Goal: Task Accomplishment & Management: Use online tool/utility

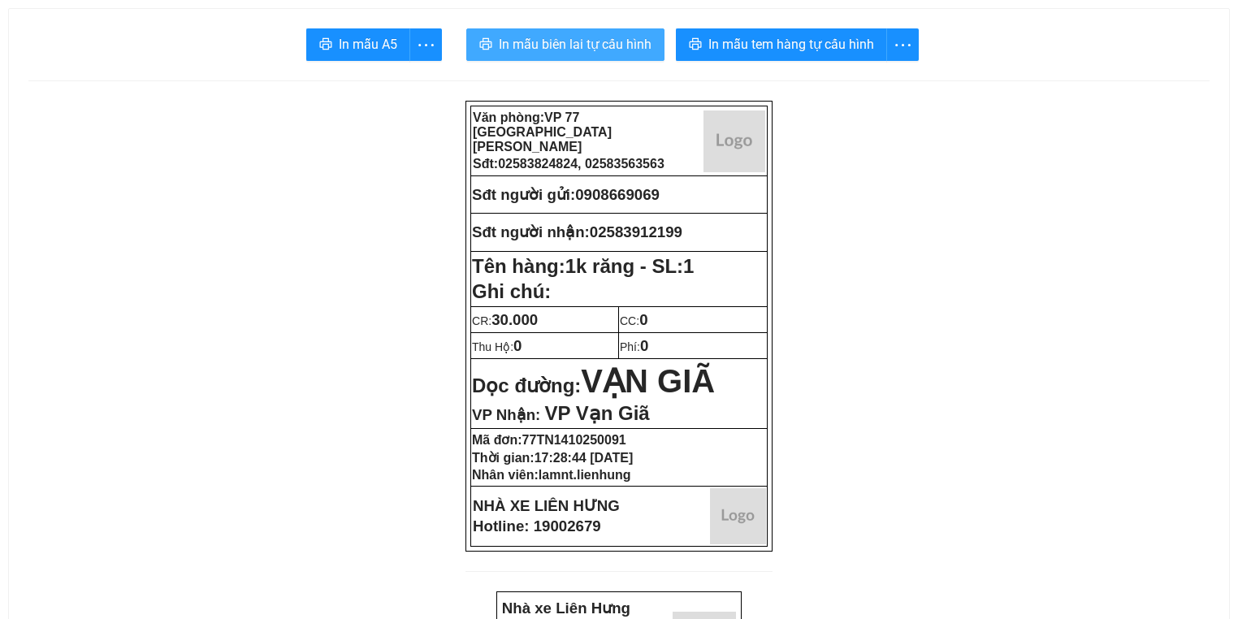
click at [532, 41] on span "In mẫu biên lai tự cấu hình" at bounding box center [575, 44] width 153 height 20
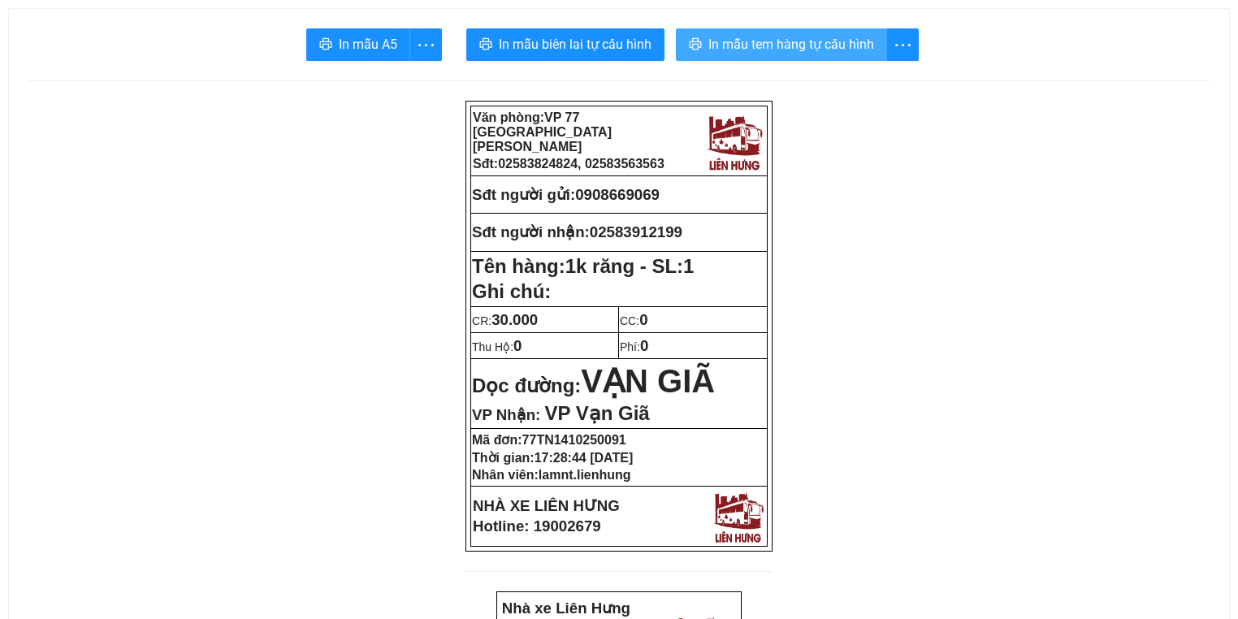
click at [871, 54] on span "In mẫu tem hàng tự cấu hình" at bounding box center [791, 44] width 166 height 20
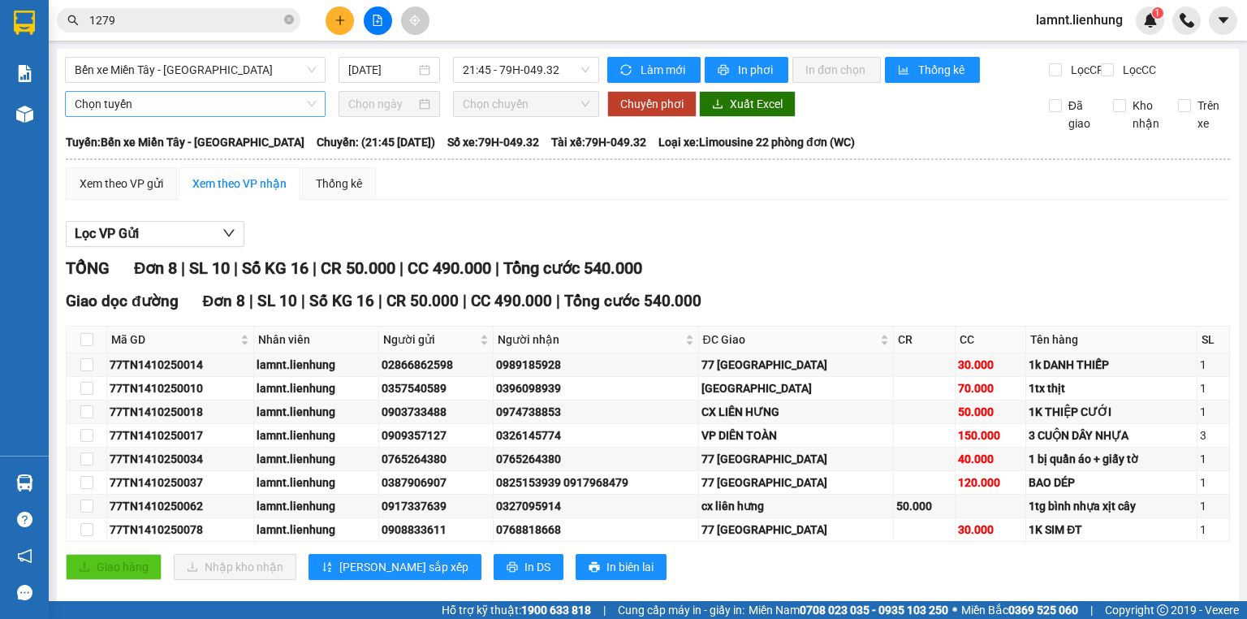
click at [161, 116] on span "Chọn tuyến" at bounding box center [195, 104] width 241 height 24
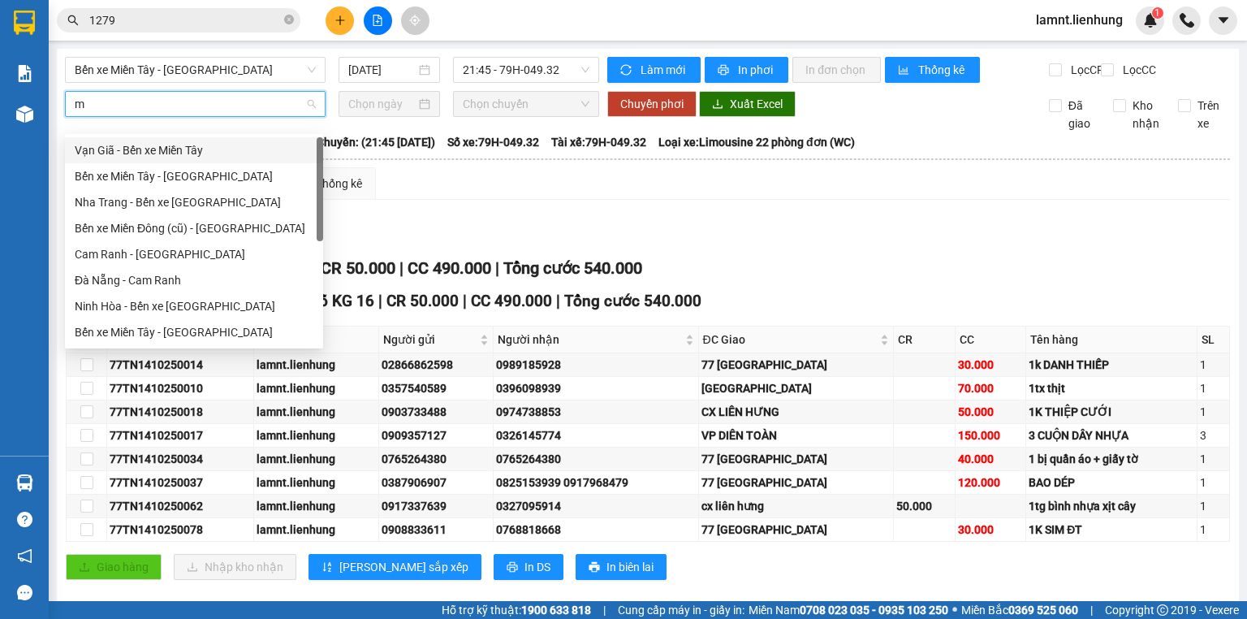
type input "mi"
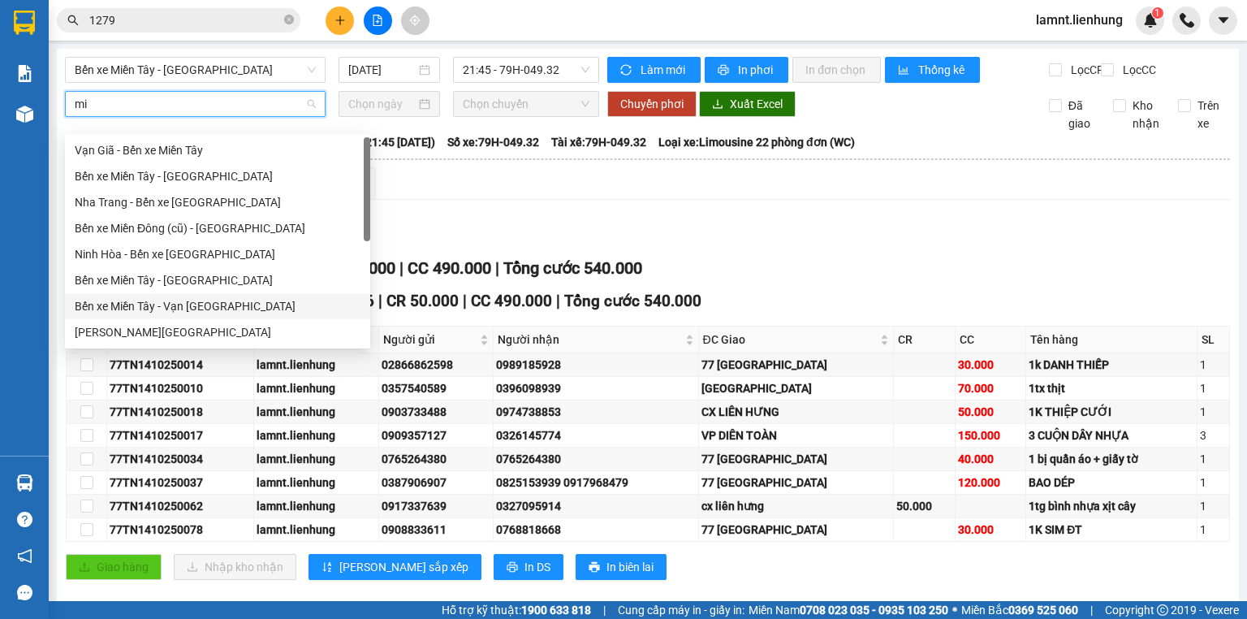
click at [162, 300] on div "Bến xe Miền Tây - Vạn [GEOGRAPHIC_DATA]" at bounding box center [218, 306] width 286 height 18
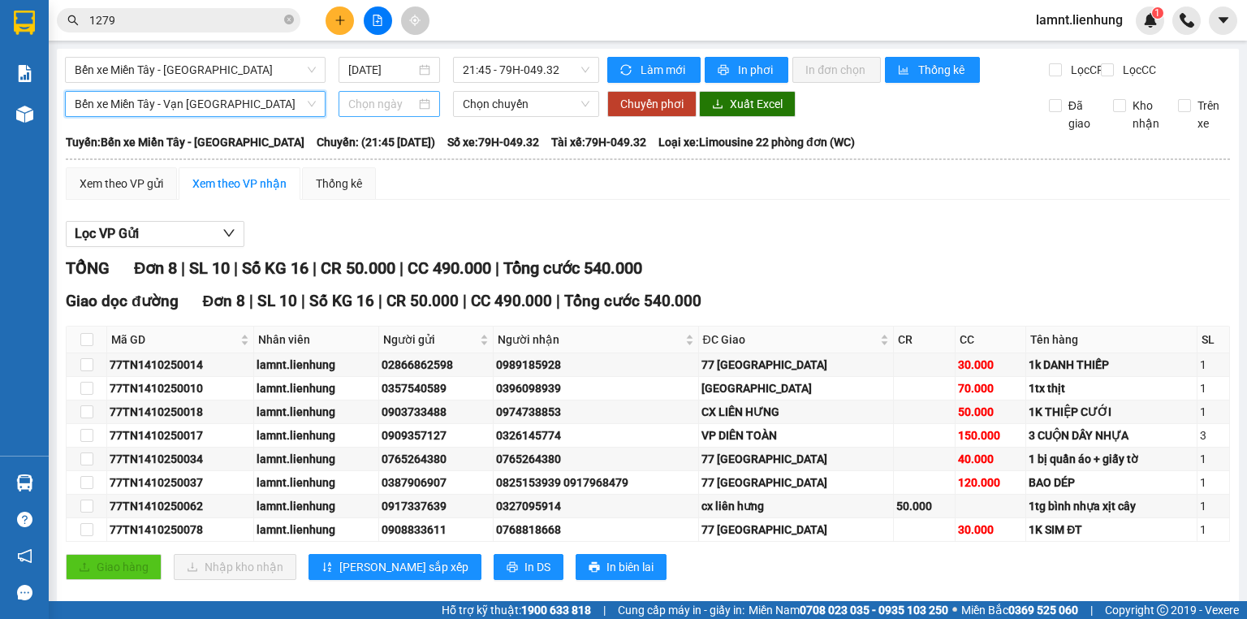
click at [396, 113] on input at bounding box center [381, 104] width 67 height 18
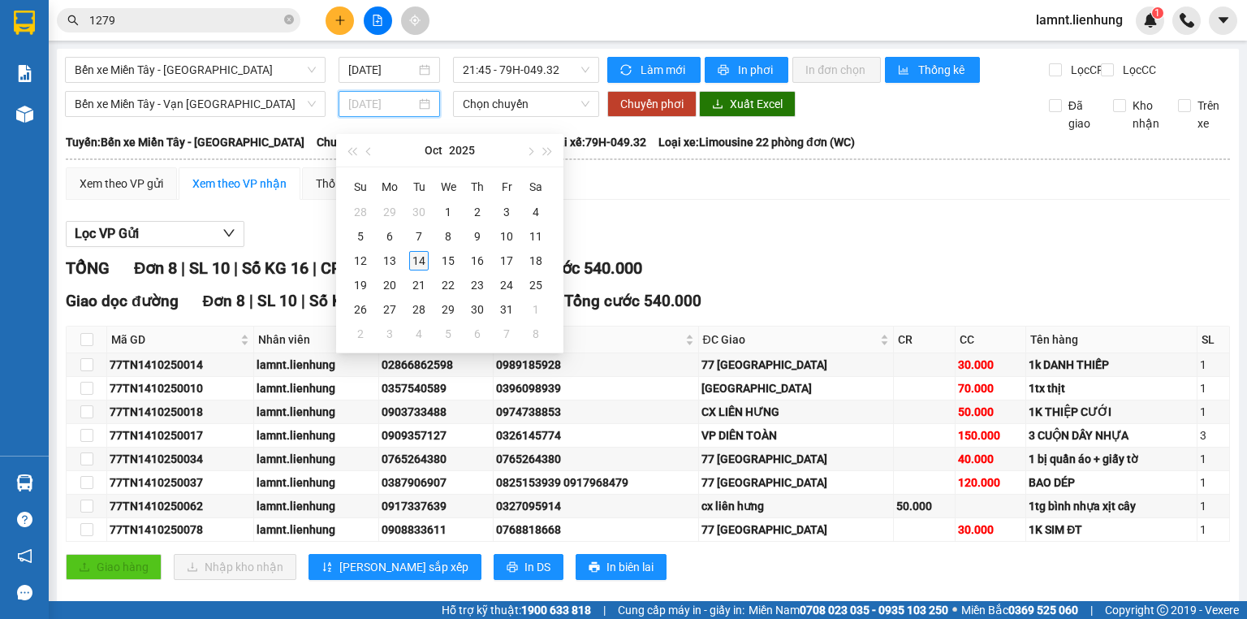
type input "[DATE]"
click at [421, 265] on div "14" at bounding box center [418, 260] width 19 height 19
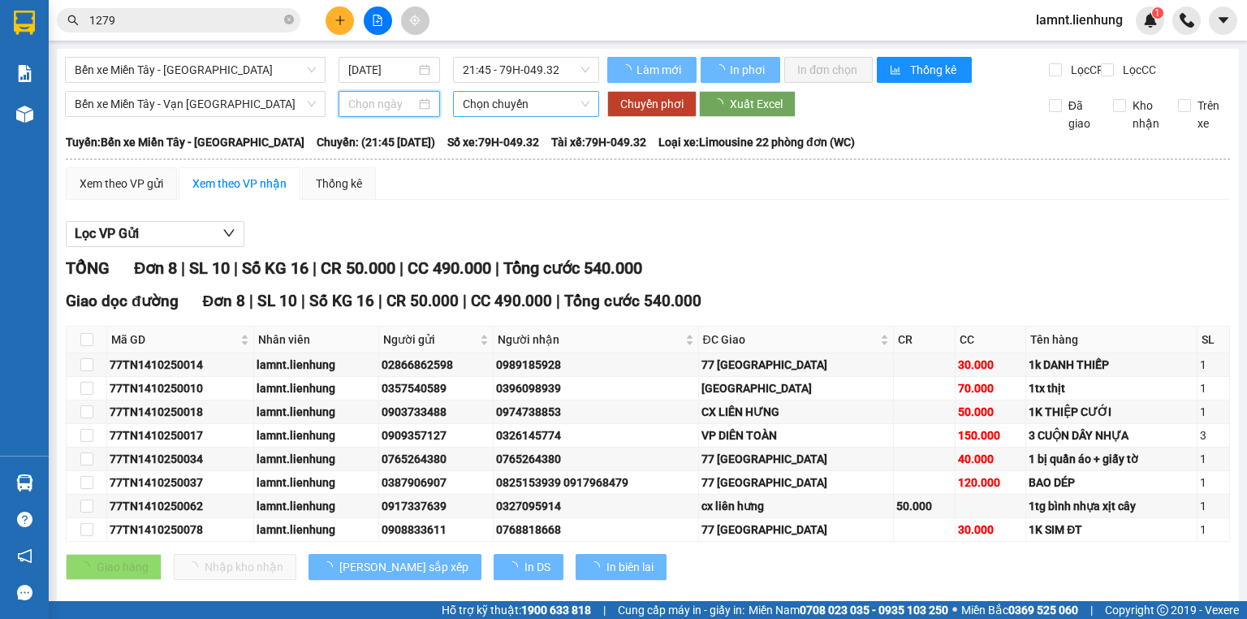
type input "[DATE]"
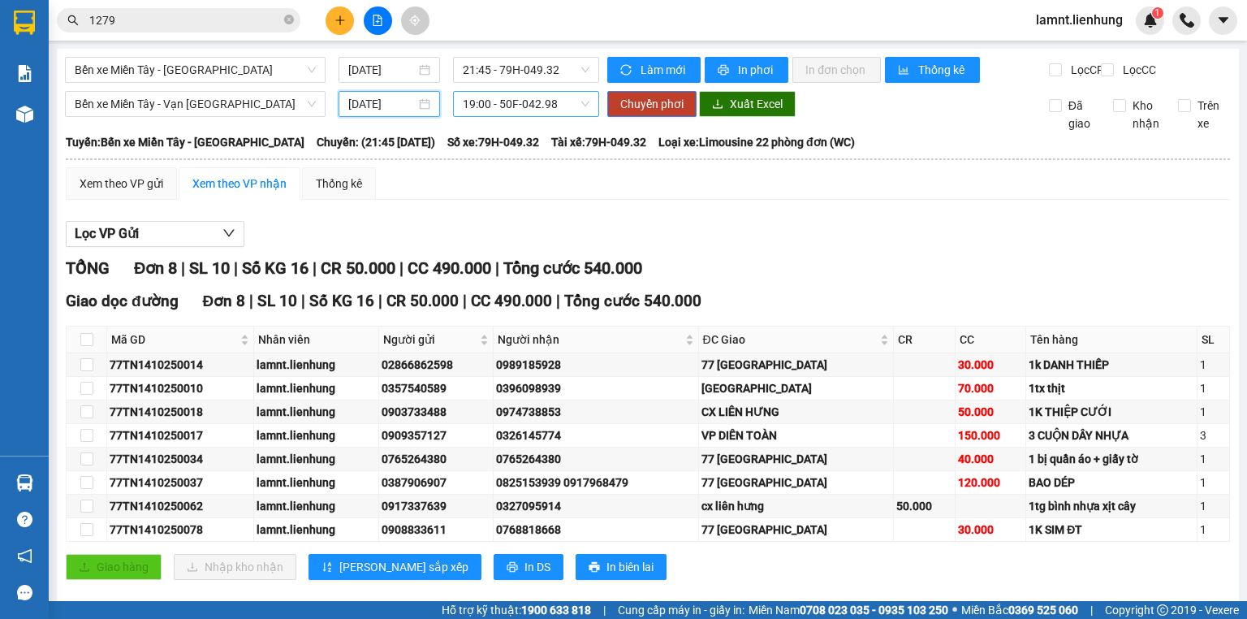
click at [479, 116] on span "19:00 - 50F-042.98" at bounding box center [526, 104] width 127 height 24
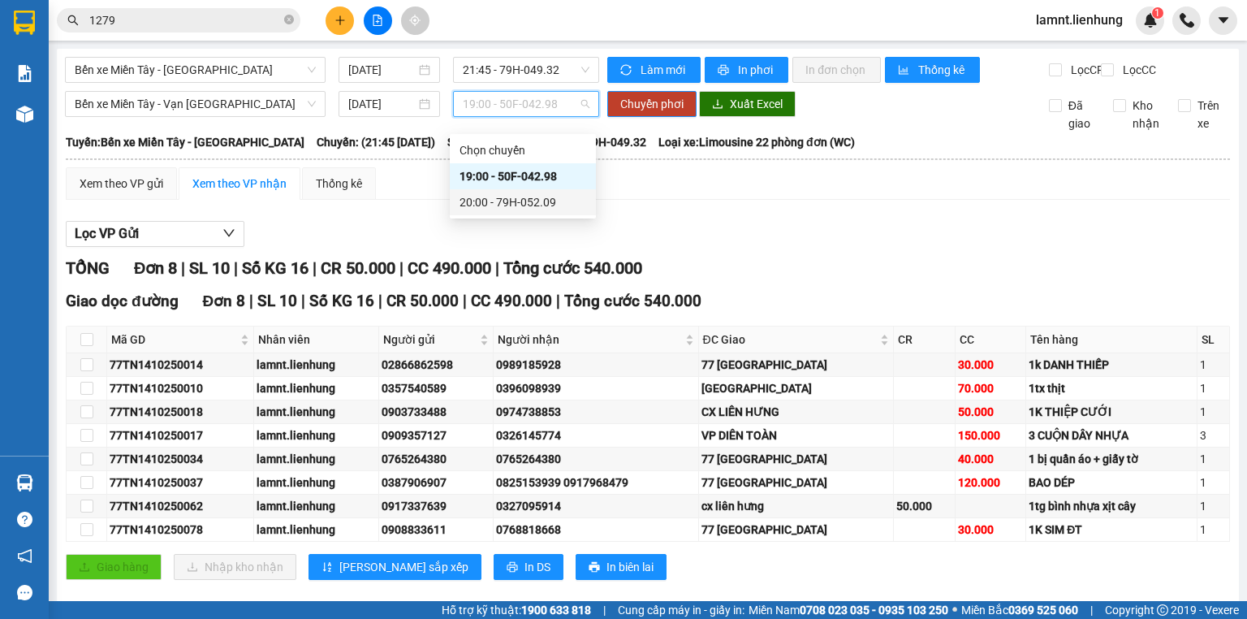
click at [486, 196] on div "20:00 - 79H-052.09" at bounding box center [523, 202] width 127 height 18
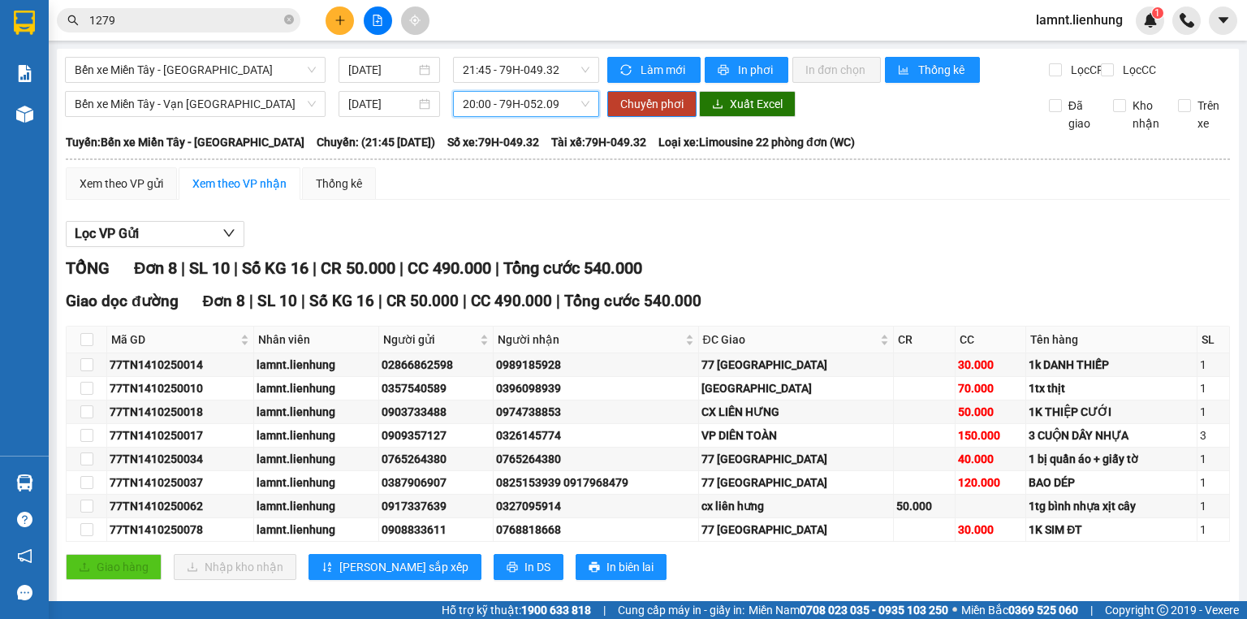
scroll to position [36, 0]
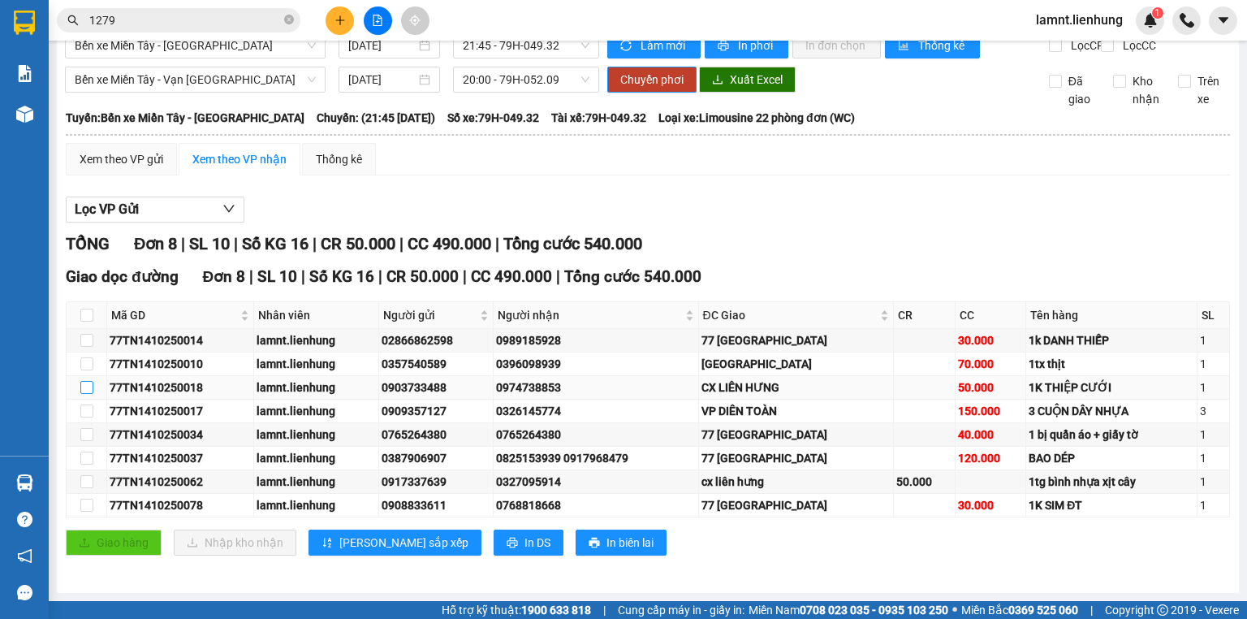
click at [92, 391] on input "checkbox" at bounding box center [86, 387] width 13 height 13
checkbox input "true"
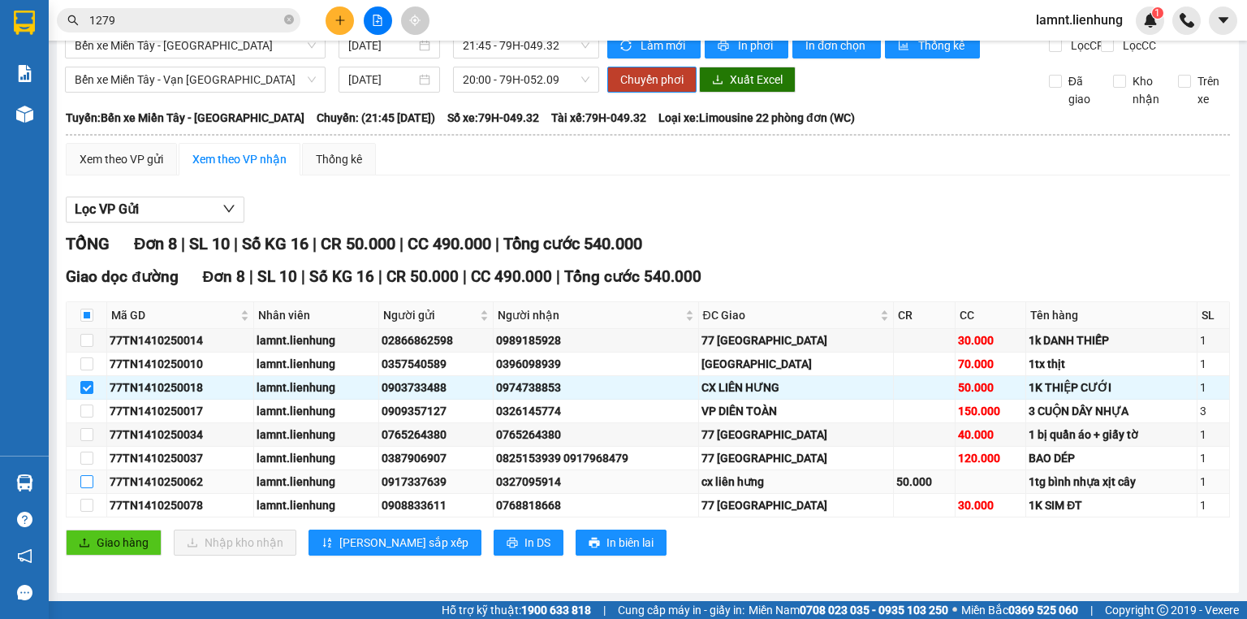
click at [87, 482] on input "checkbox" at bounding box center [86, 481] width 13 height 13
checkbox input "true"
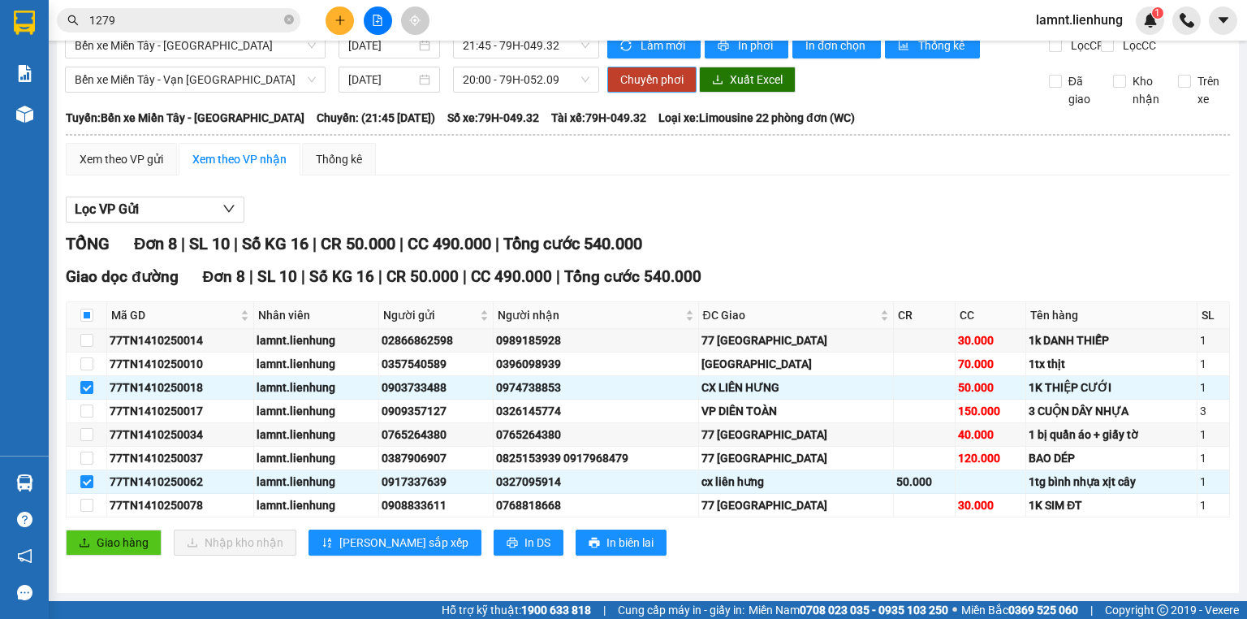
click at [639, 75] on span "Chuyển phơi" at bounding box center [651, 80] width 63 height 18
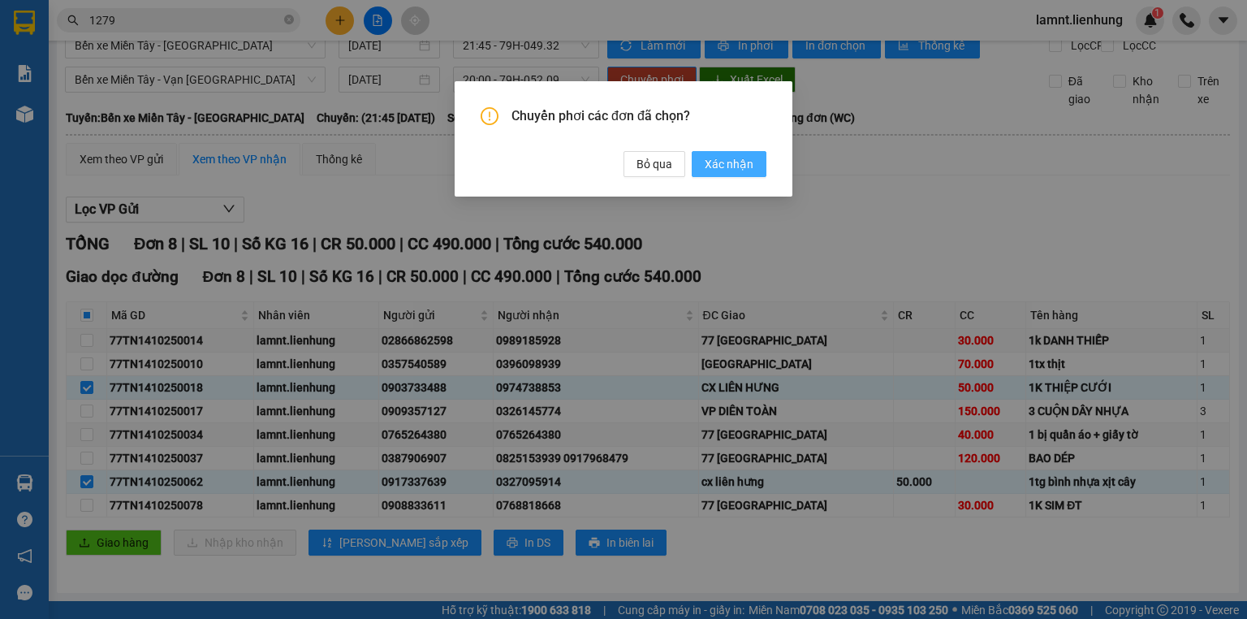
click at [708, 156] on span "Xác nhận" at bounding box center [729, 164] width 49 height 18
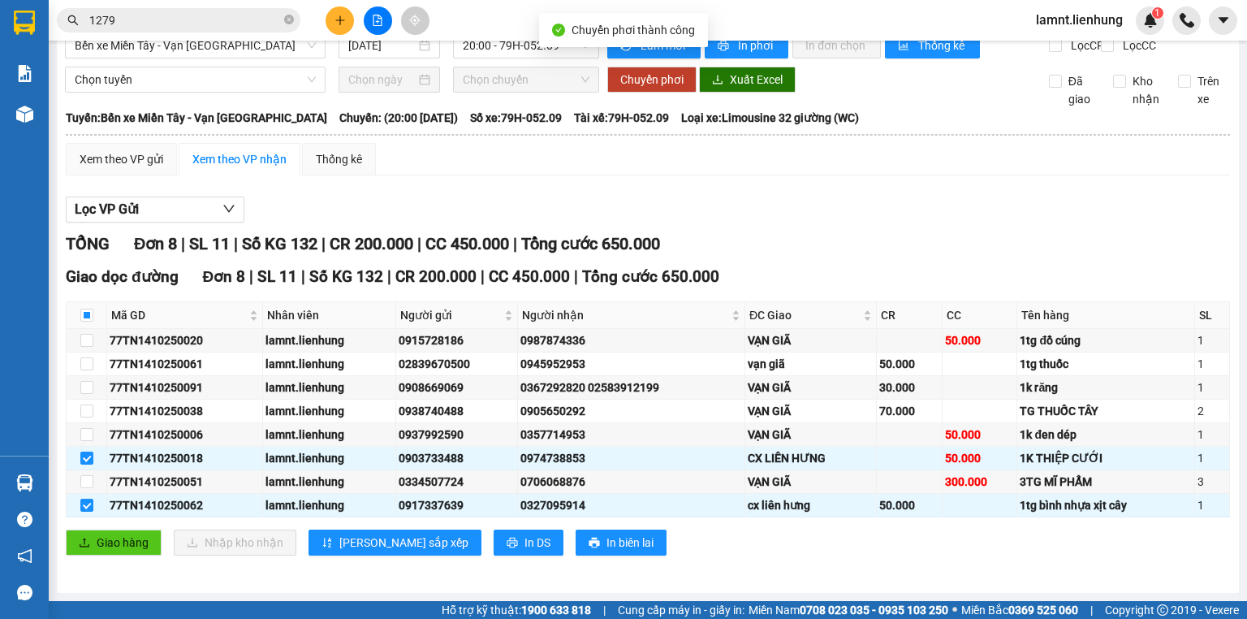
checkbox input "false"
